Goal: Communication & Community: Share content

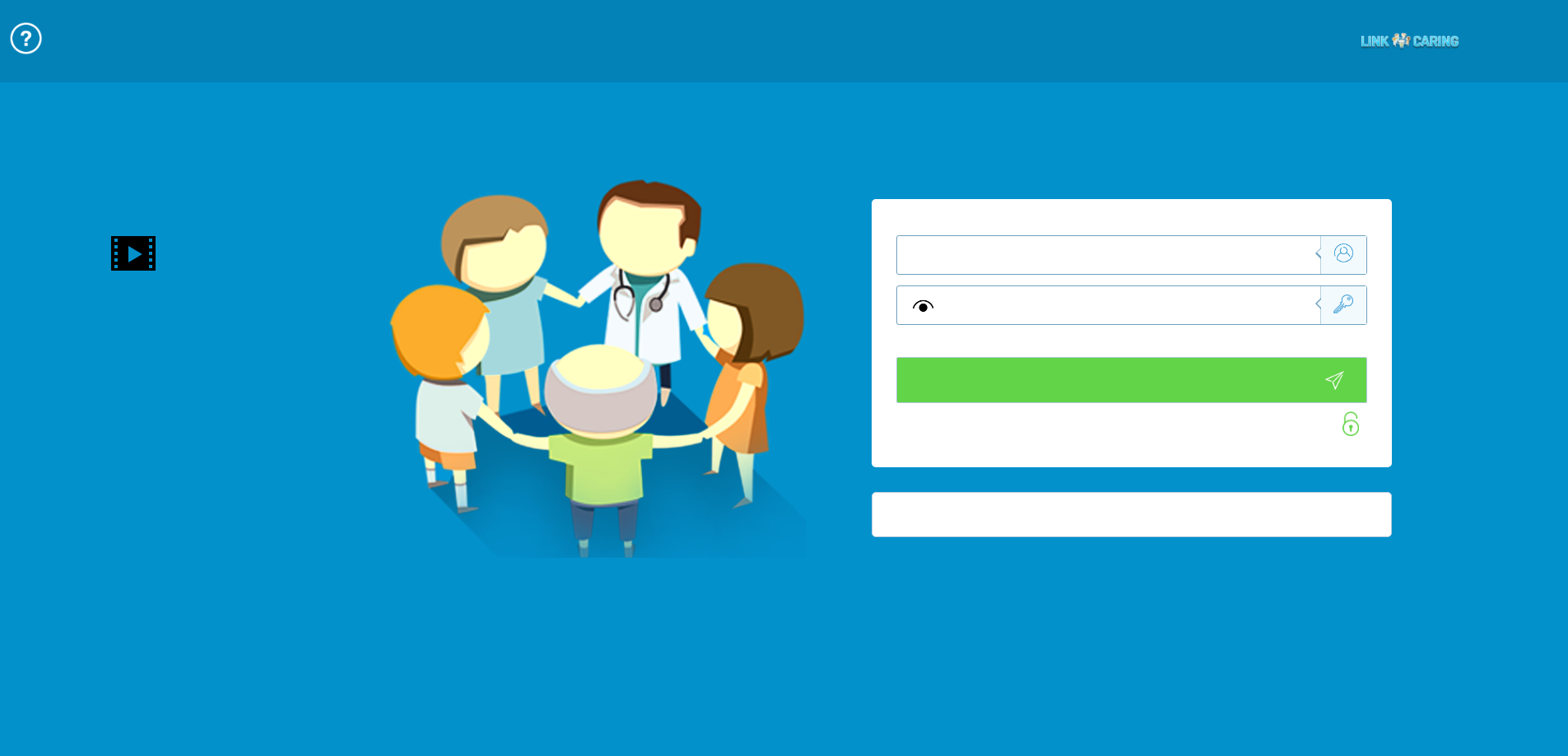
type input "התחבר עכשיו"
type input "עדיין לא? [PERSON_NAME] חשבון!"
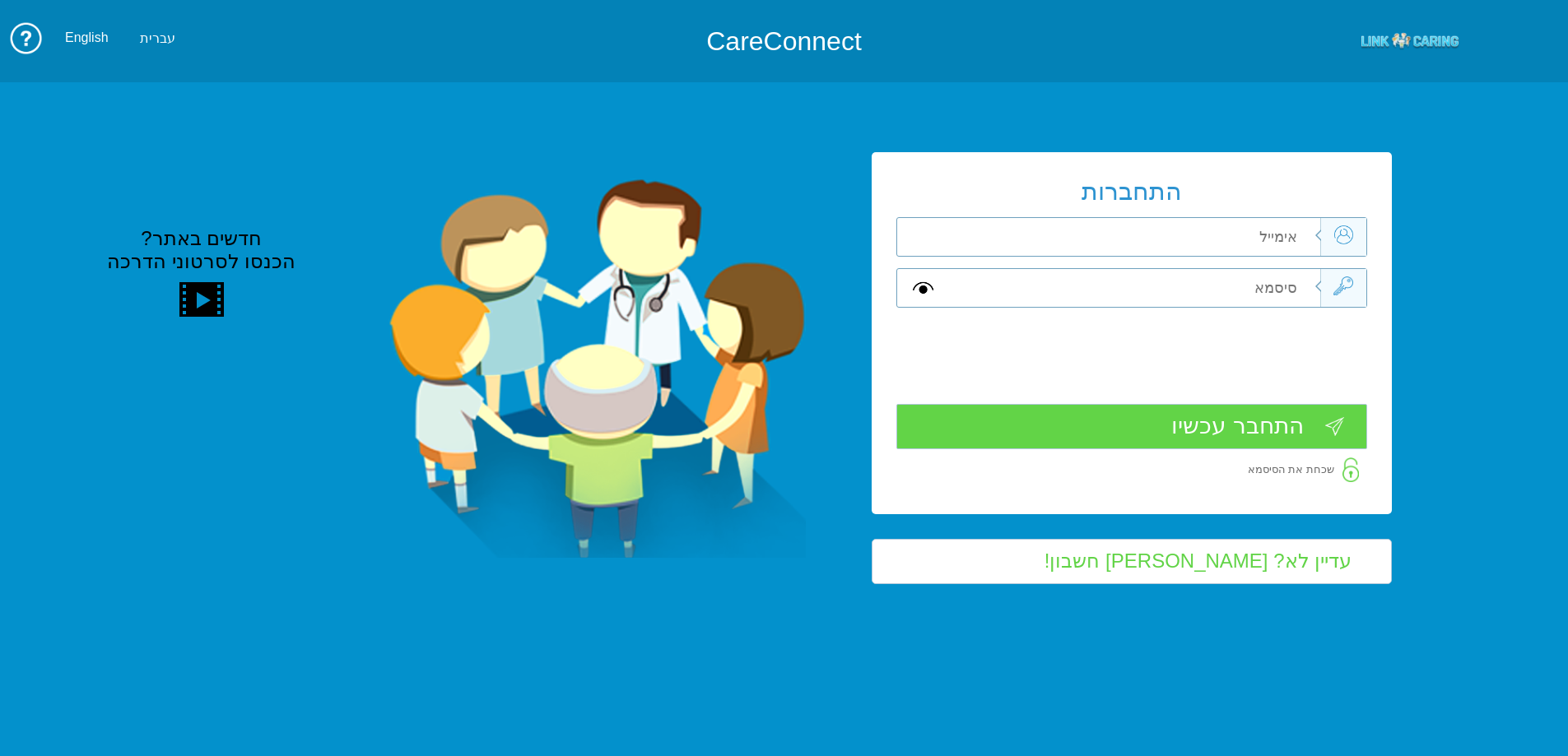
click at [1259, 242] on input "text" at bounding box center [1134, 237] width 371 height 38
type input "ד"
type input "[EMAIL_ADDRESS][DOMAIN_NAME]"
click at [1261, 294] on input "text" at bounding box center [1134, 288] width 371 height 38
type input "S"
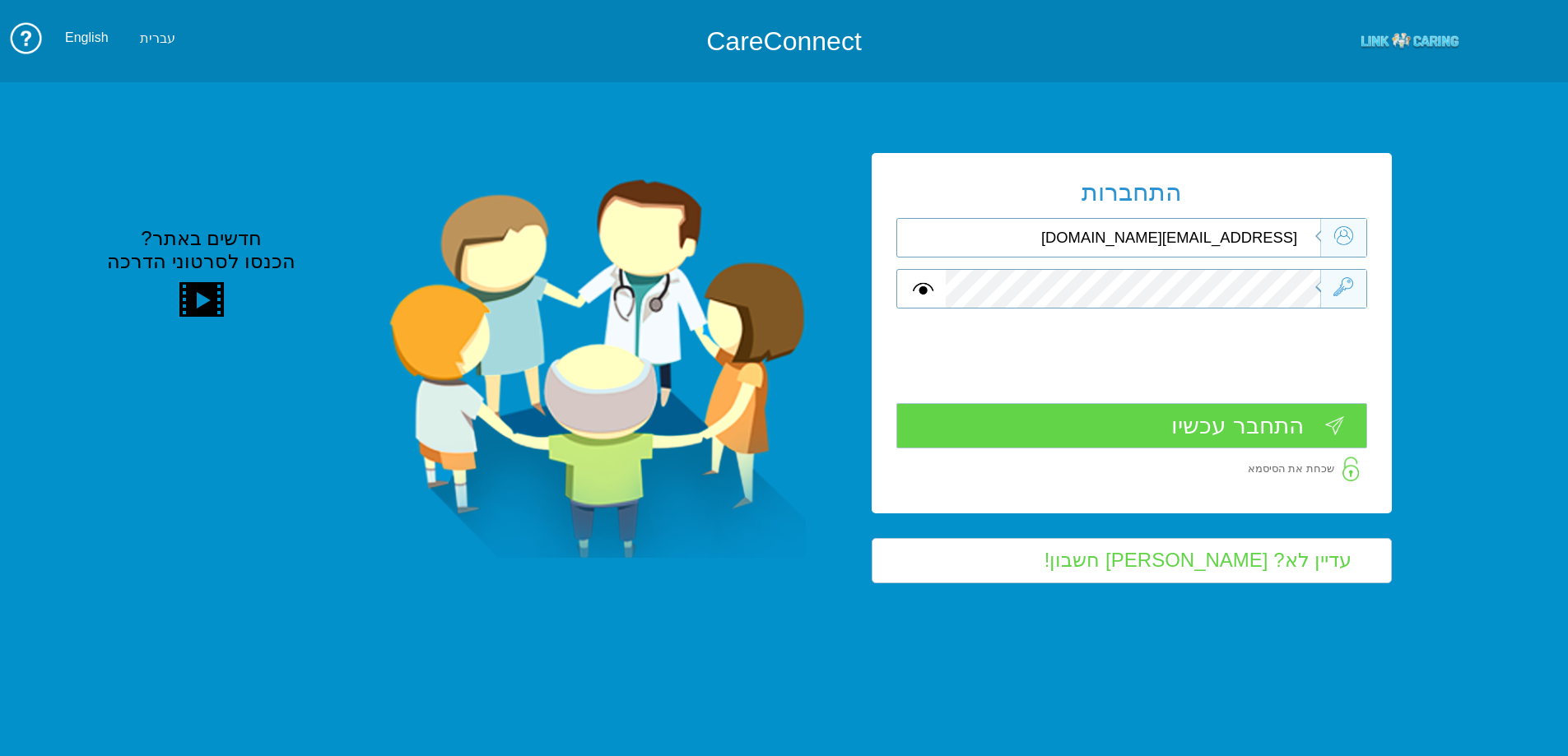
click at [1274, 413] on input "התחבר עכשיו" at bounding box center [1132, 426] width 471 height 45
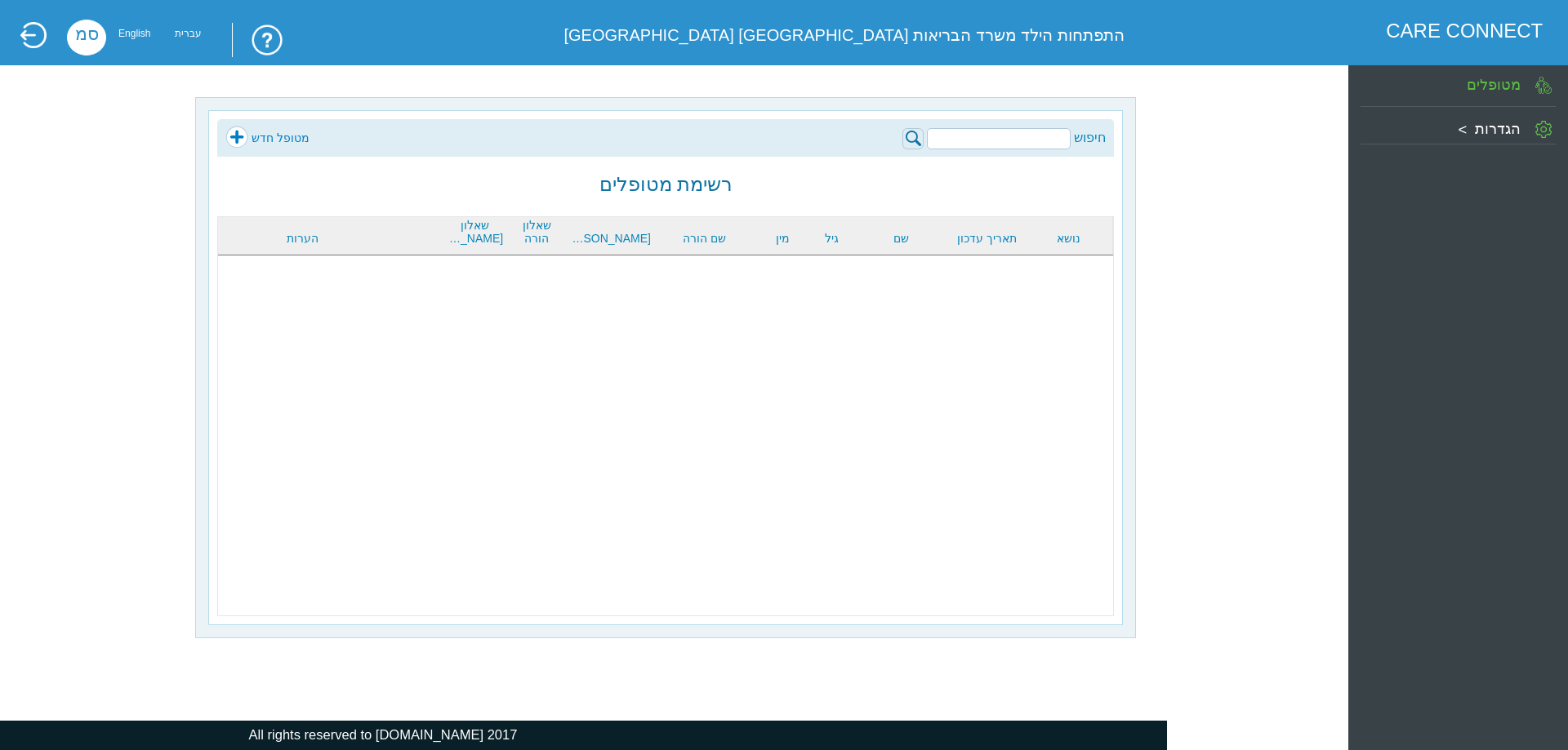
click at [1003, 136] on input "search" at bounding box center [998, 139] width 144 height 21
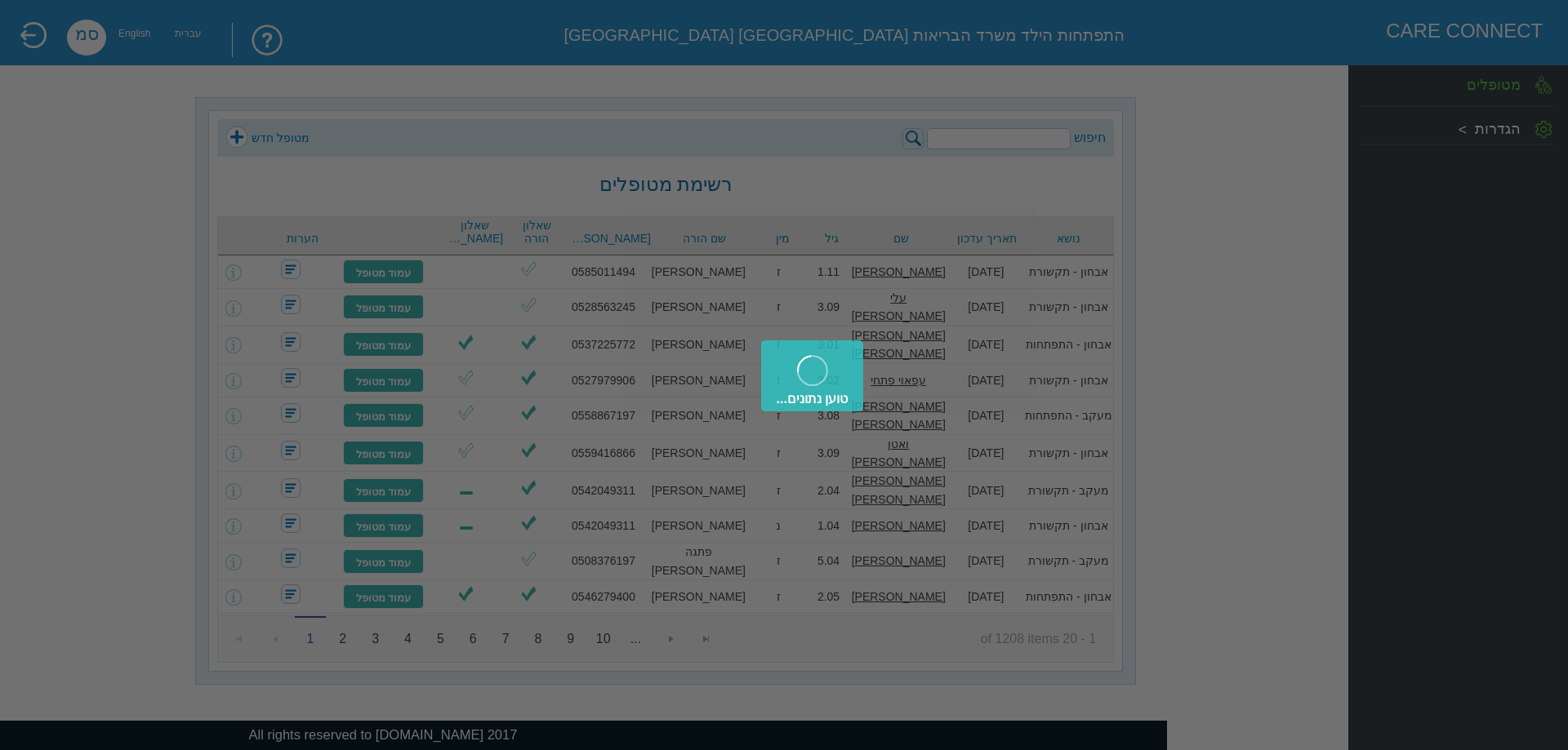
type input "y"
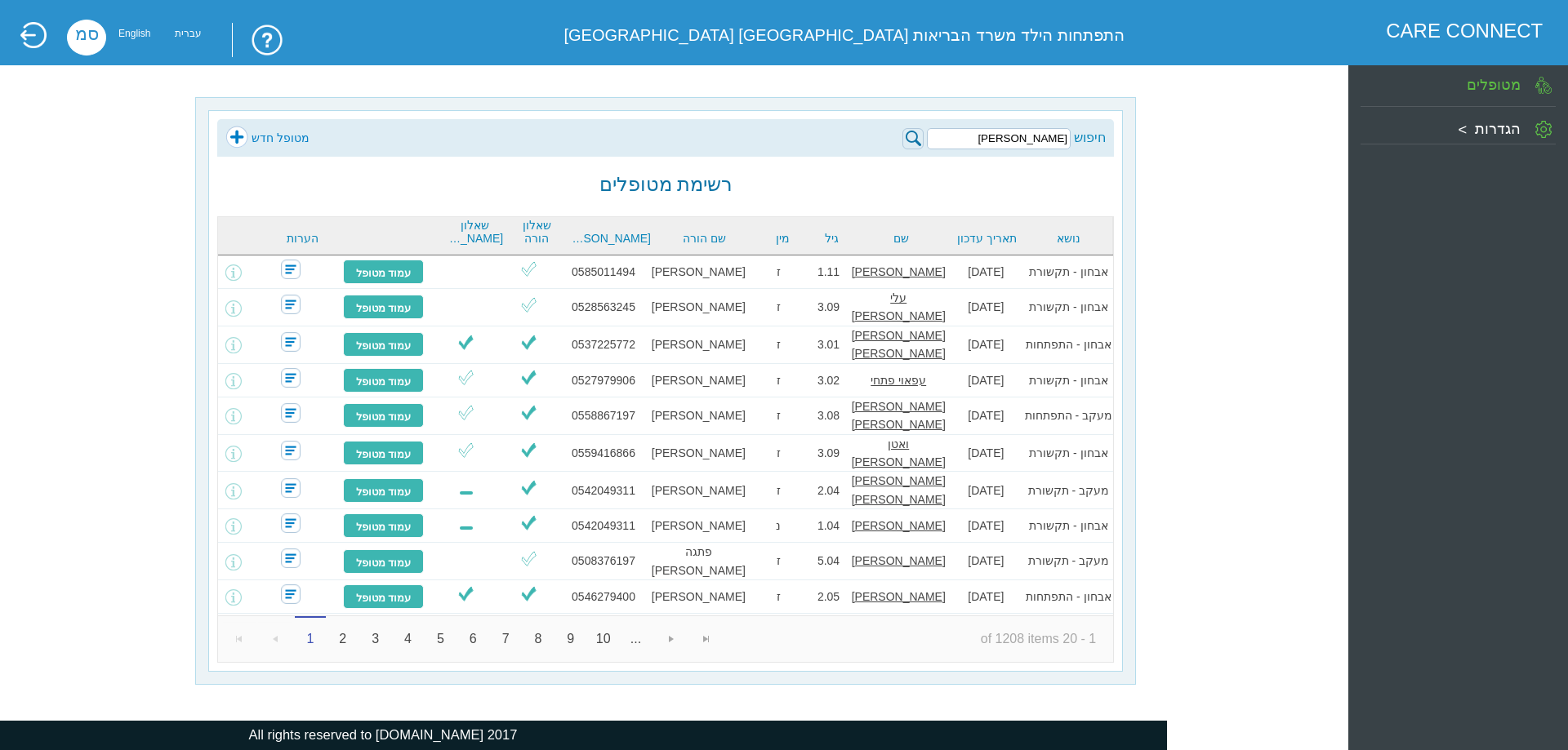
type input "[PERSON_NAME]"
click at [912, 134] on img at bounding box center [913, 139] width 21 height 21
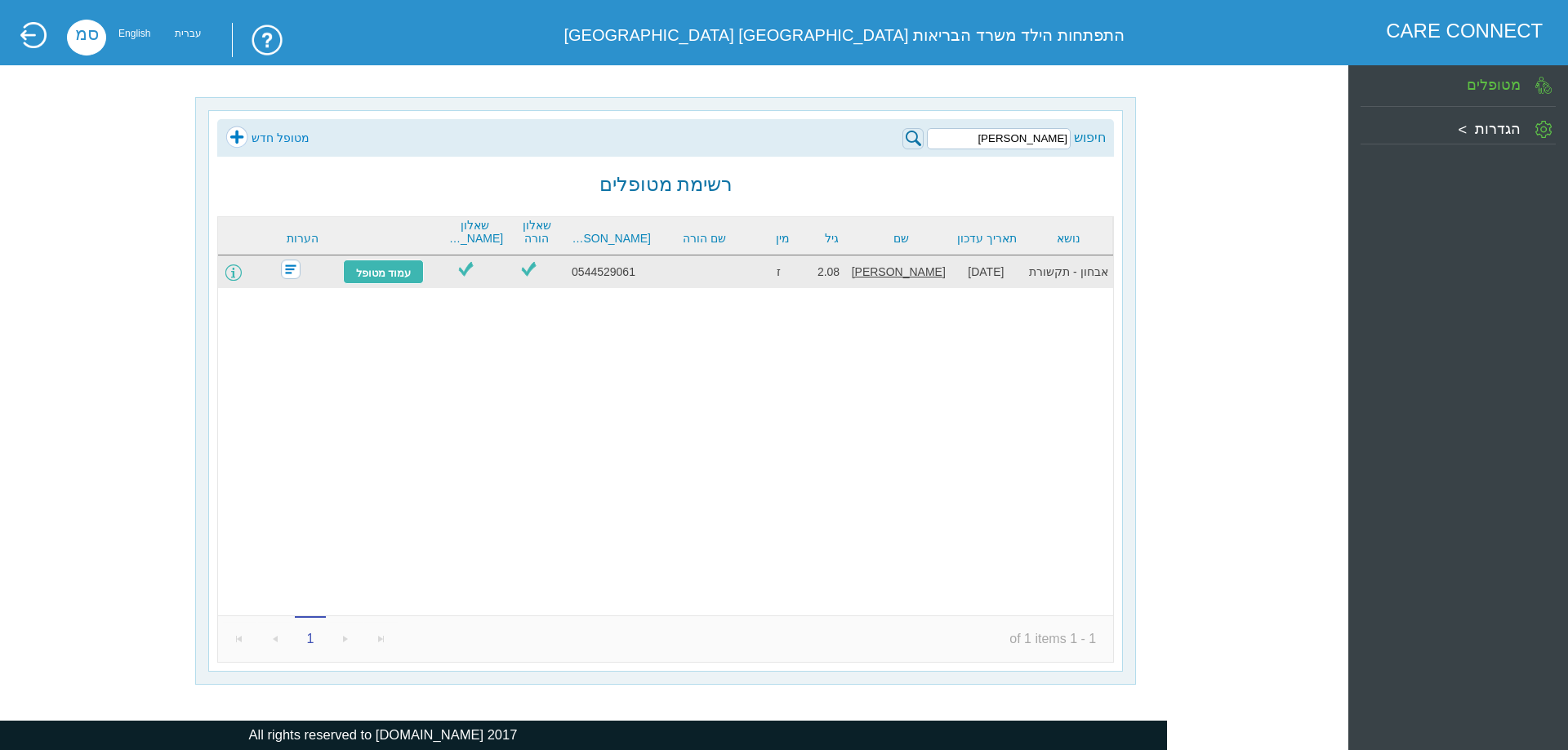
click at [239, 274] on span at bounding box center [234, 273] width 16 height 16
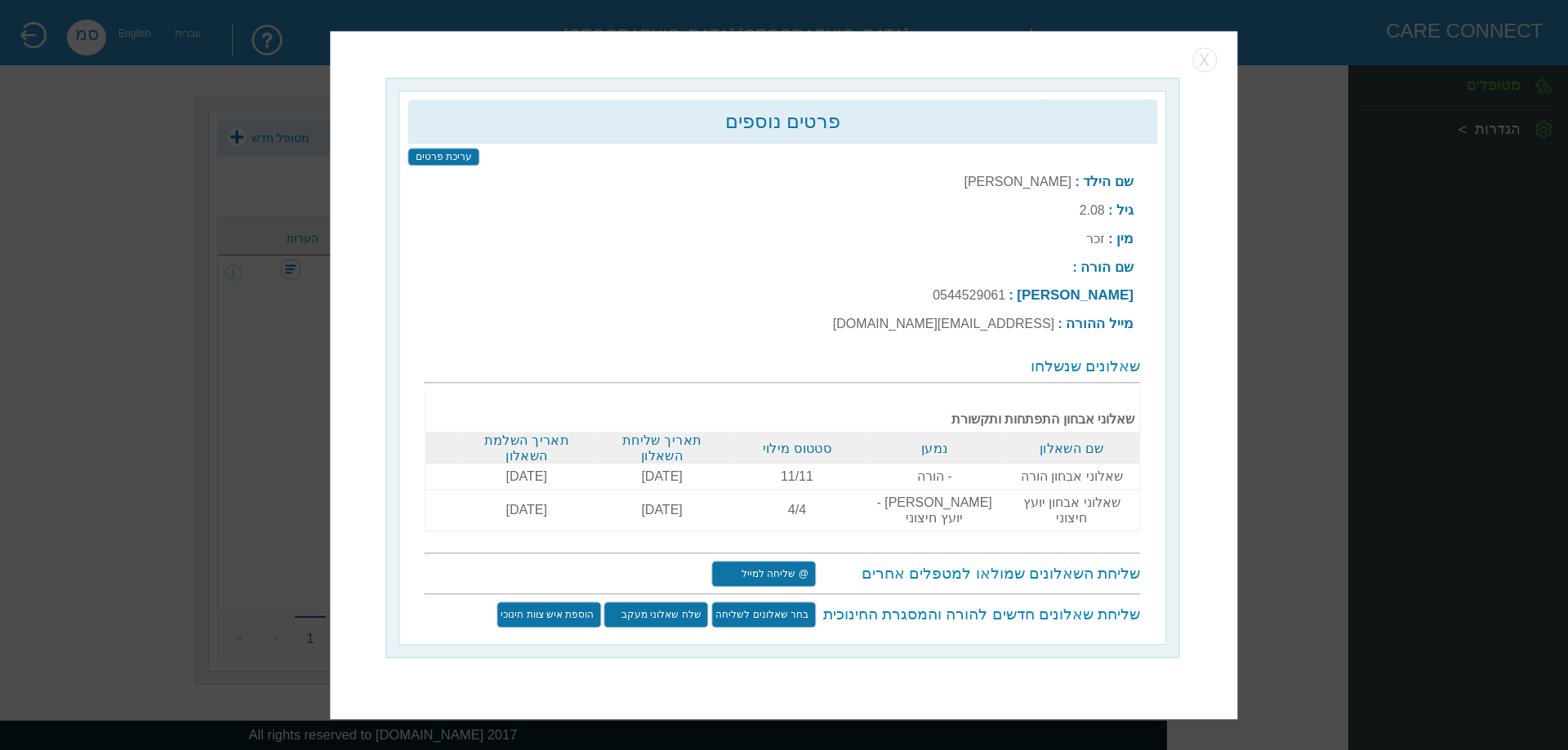
click at [784, 562] on input "@ שליחה למייל" at bounding box center [763, 573] width 104 height 26
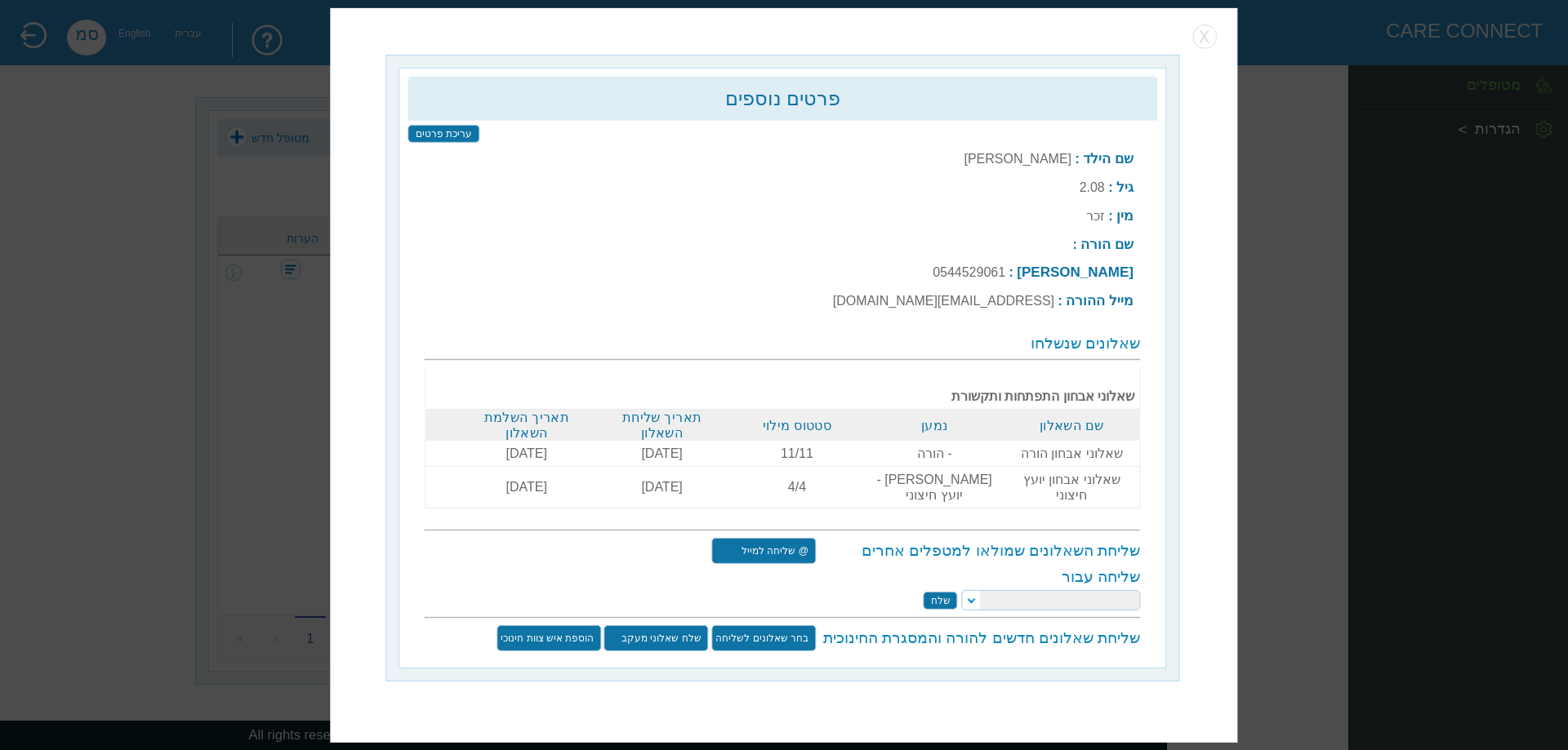
click at [970, 590] on select at bounding box center [1050, 600] width 178 height 21
select select "[EMAIL_ADDRESS][DOMAIN_NAME]"
click at [961, 590] on select "[PERSON_NAME] [PERSON_NAME] [PERSON_NAME] [PERSON_NAME] [PERSON_NAME] [PERSON_N…" at bounding box center [1050, 600] width 178 height 21
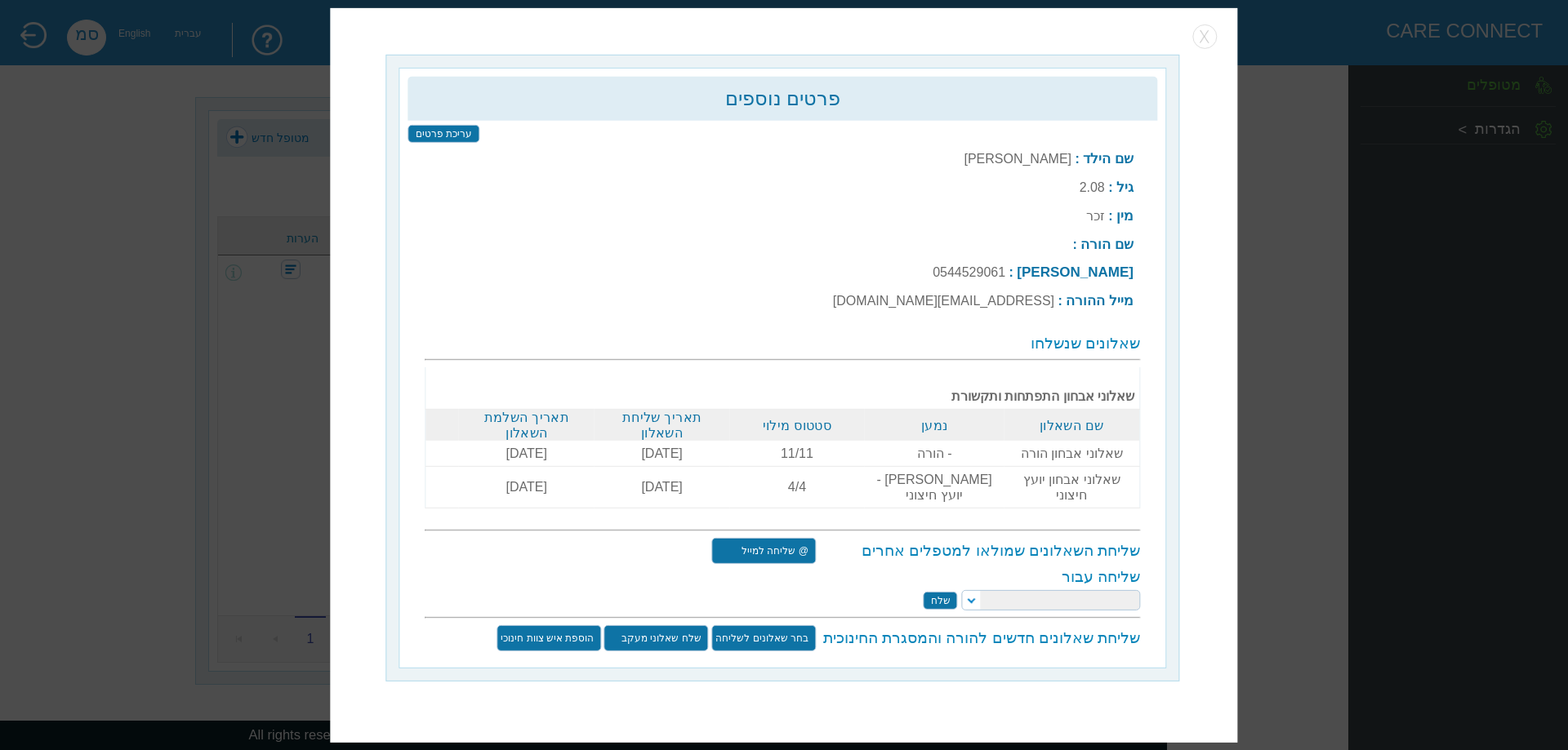
click at [938, 591] on input "שלח" at bounding box center [940, 600] width 34 height 18
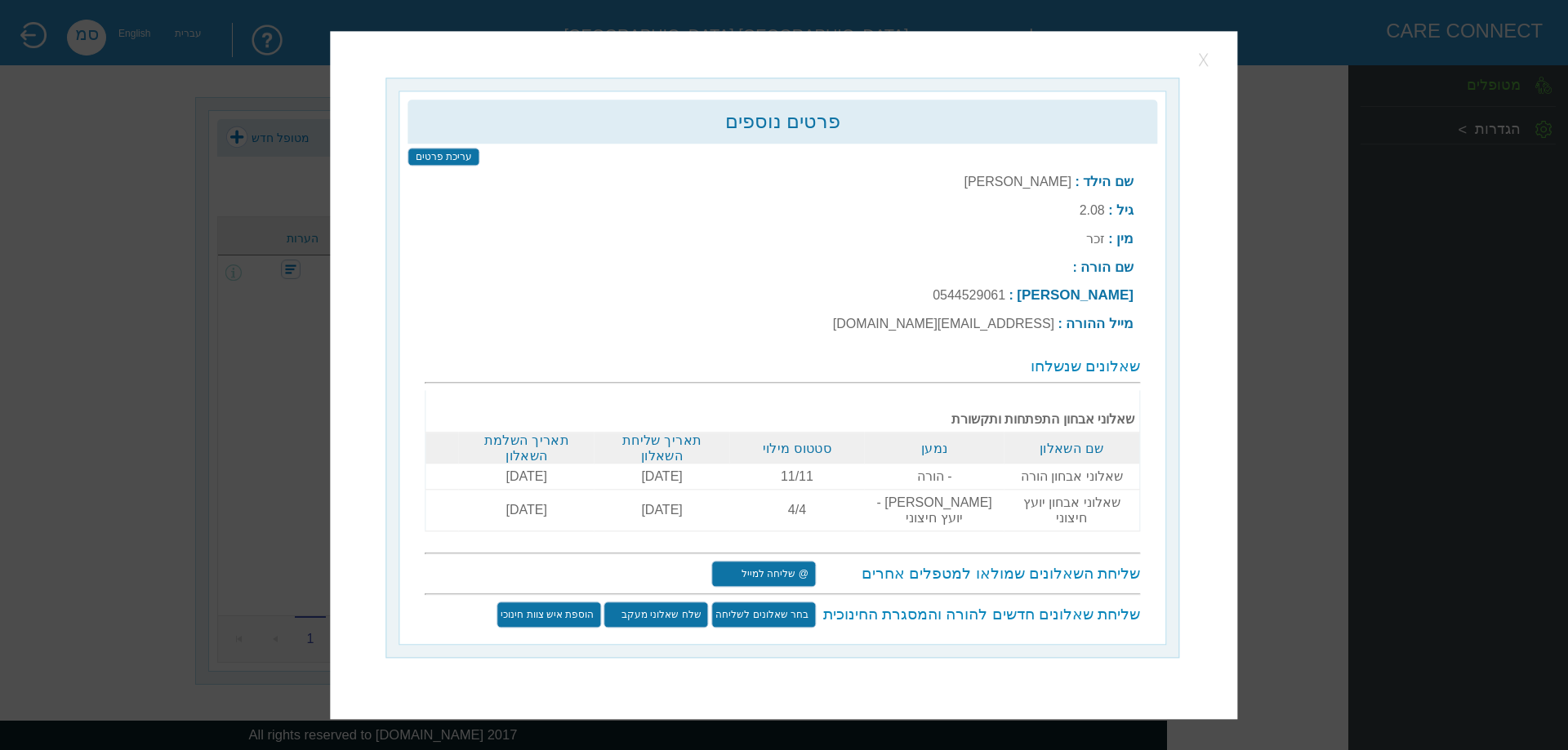
click at [1209, 72] on button "button" at bounding box center [1204, 59] width 24 height 24
